Goal: Transaction & Acquisition: Obtain resource

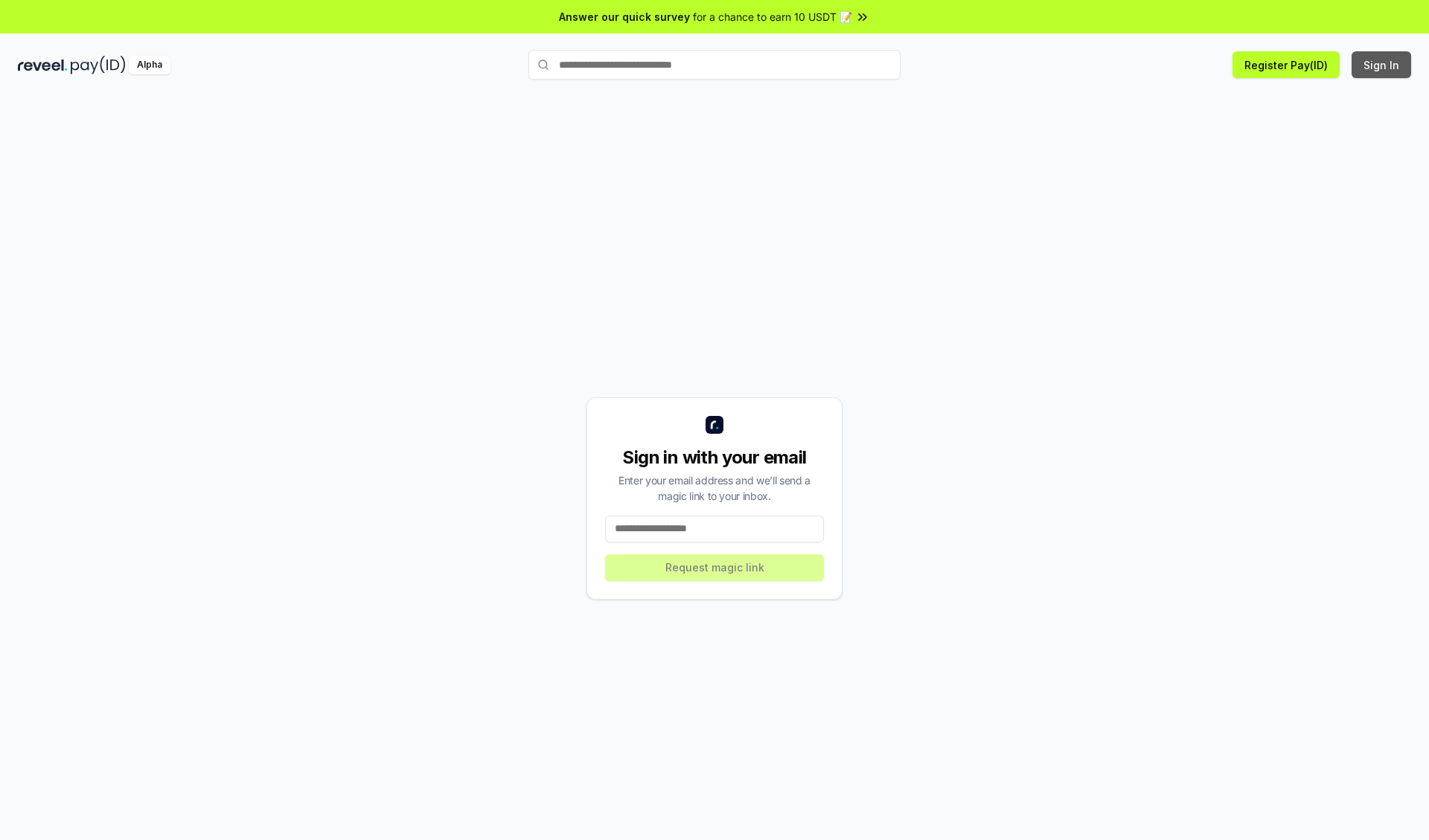
click at [1382, 65] on button "Sign In" at bounding box center [1381, 65] width 59 height 27
type input "**********"
click at [714, 567] on button "Request magic link" at bounding box center [714, 568] width 219 height 27
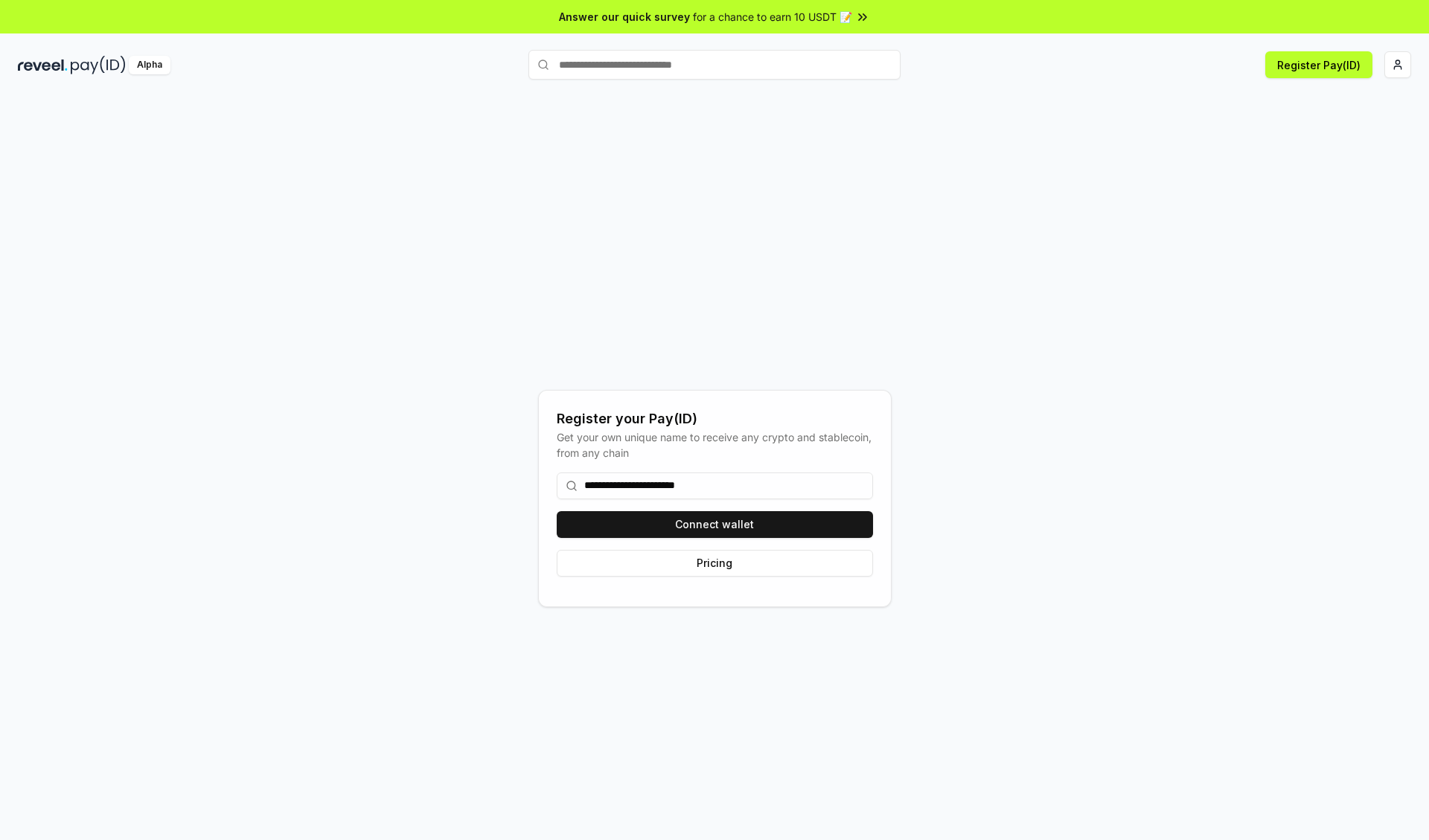
type input "**********"
